Goal: Find specific page/section: Find specific page/section

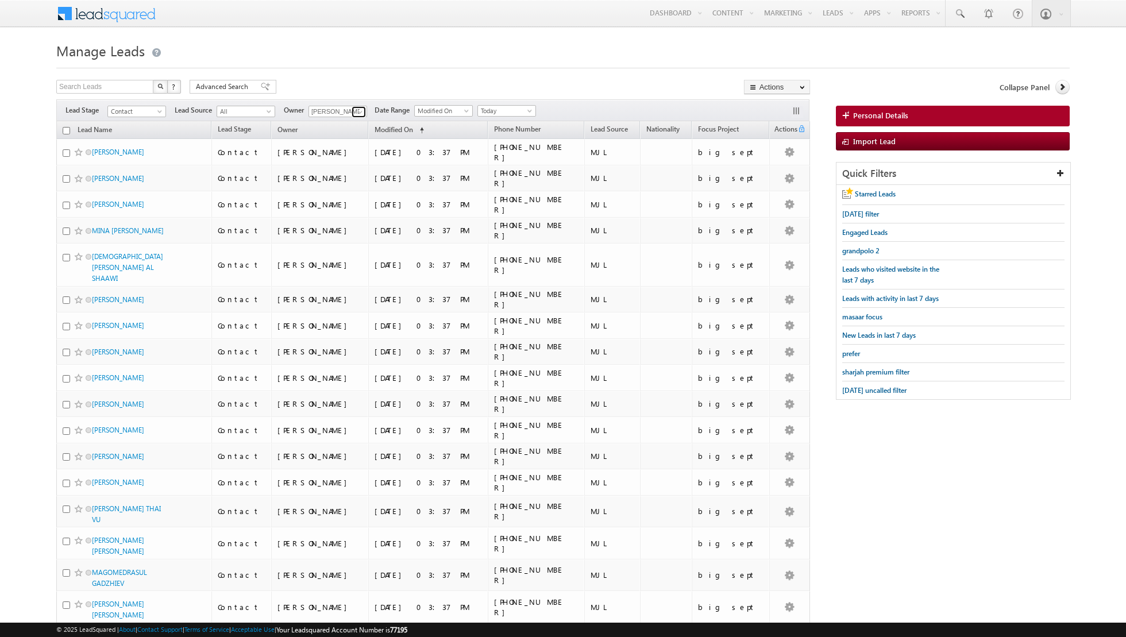
click at [357, 114] on span at bounding box center [360, 111] width 9 height 9
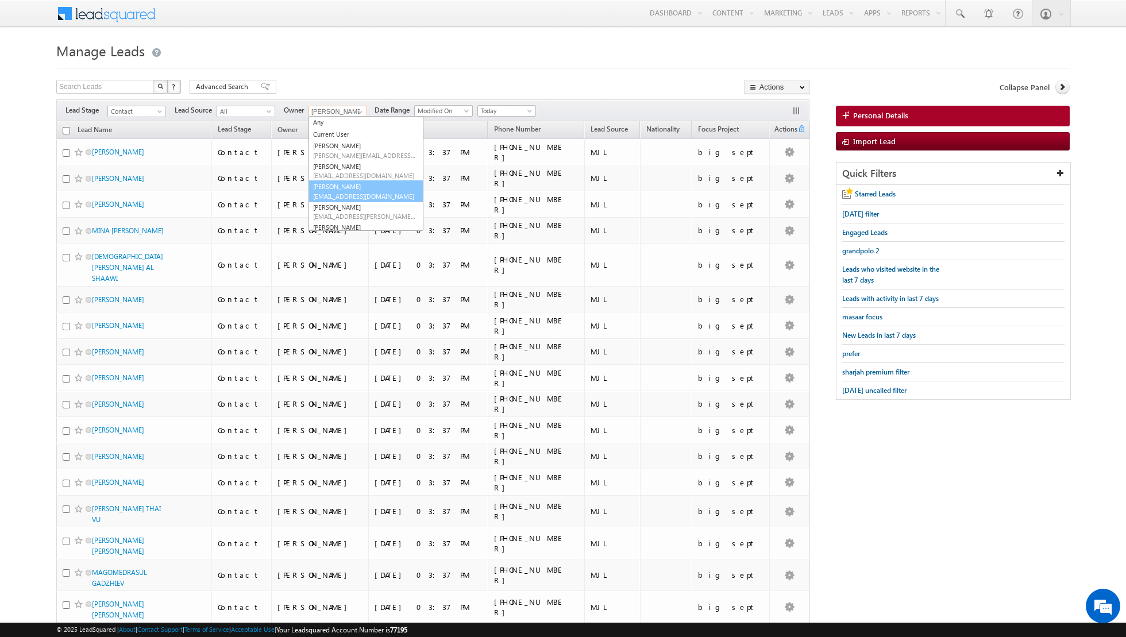
click at [332, 186] on link "[PERSON_NAME] [PERSON_NAME][EMAIL_ADDRESS][DOMAIN_NAME]" at bounding box center [365, 191] width 115 height 22
type input "[PERSON_NAME]"
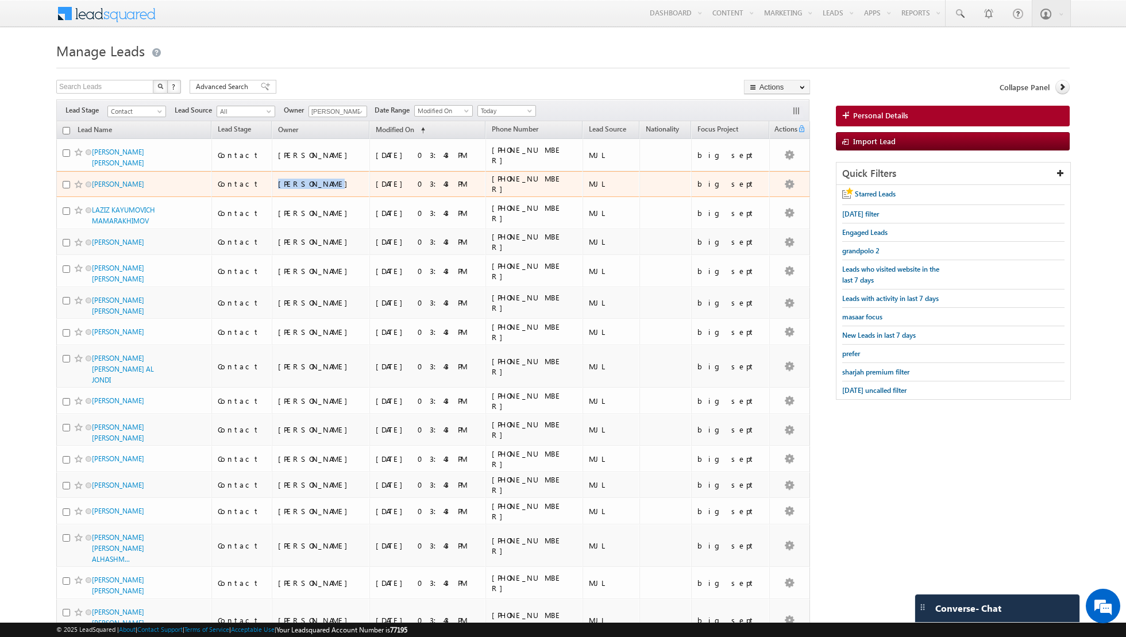
drag, startPoint x: 331, startPoint y: 185, endPoint x: 328, endPoint y: 168, distance: 17.0
click at [329, 171] on td "[PERSON_NAME]" at bounding box center [321, 184] width 98 height 26
